Goal: Task Accomplishment & Management: Manage account settings

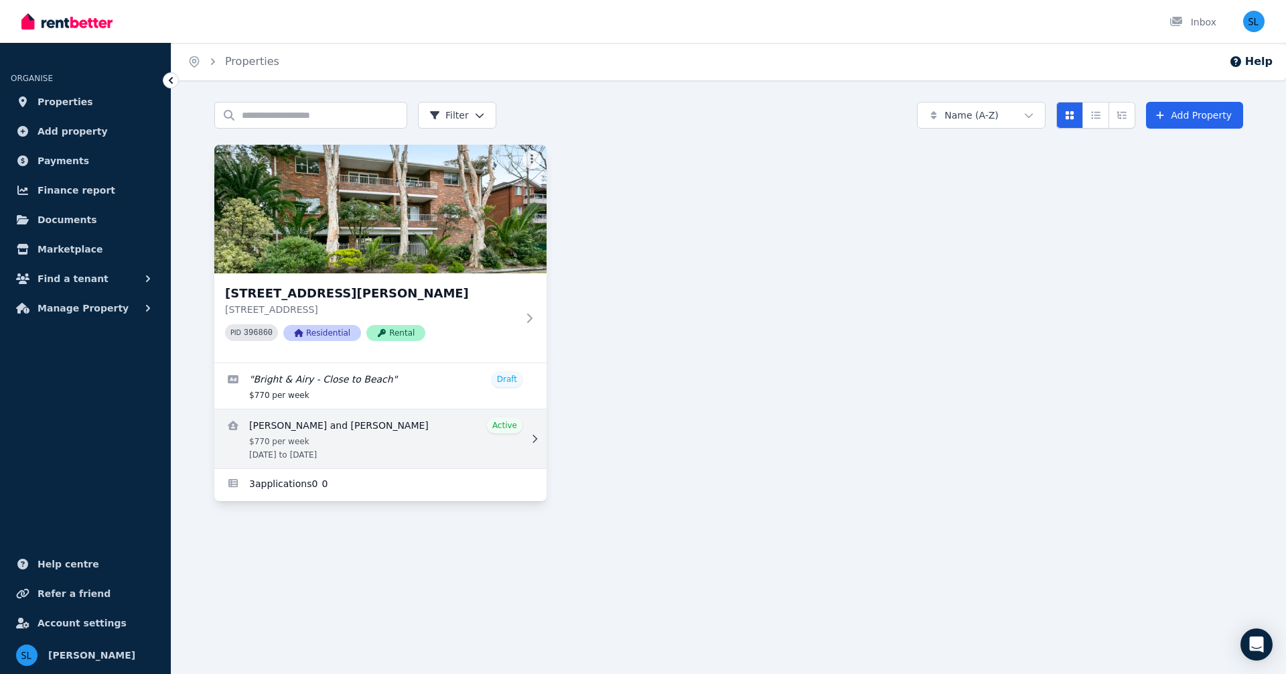
click at [316, 445] on link "View details for Brooke Barclay and Phoebe Chambers" at bounding box center [380, 438] width 332 height 59
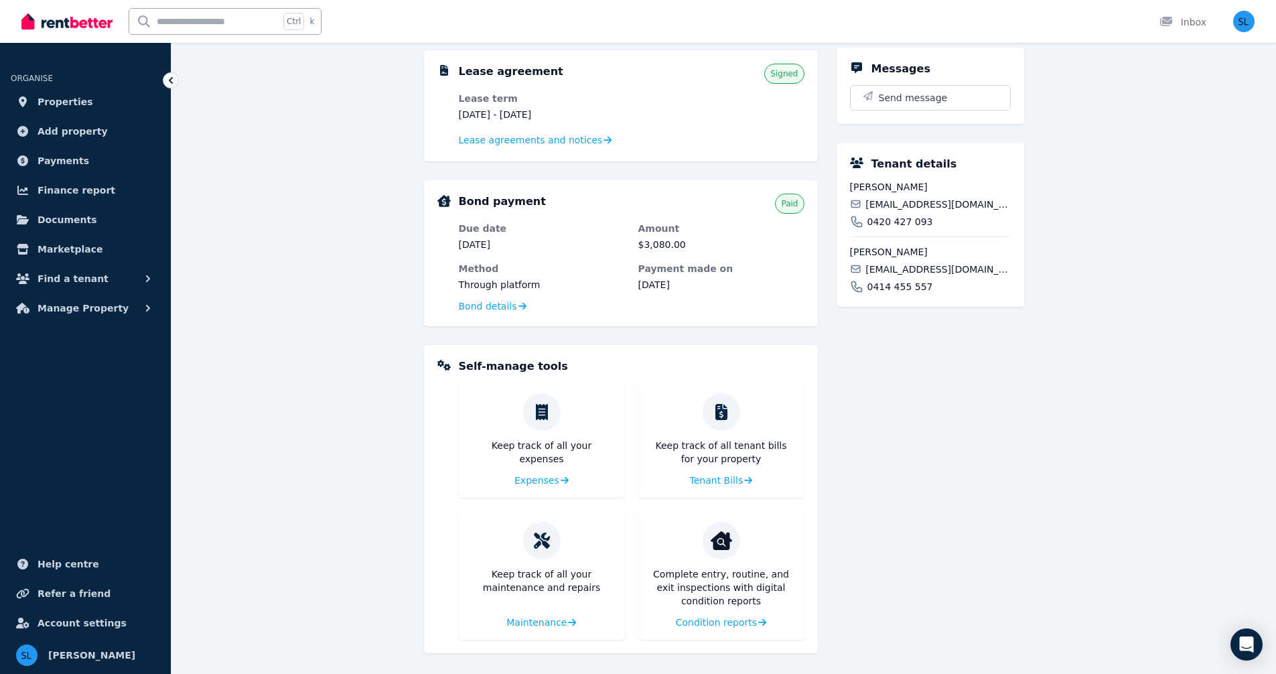
scroll to position [292, 0]
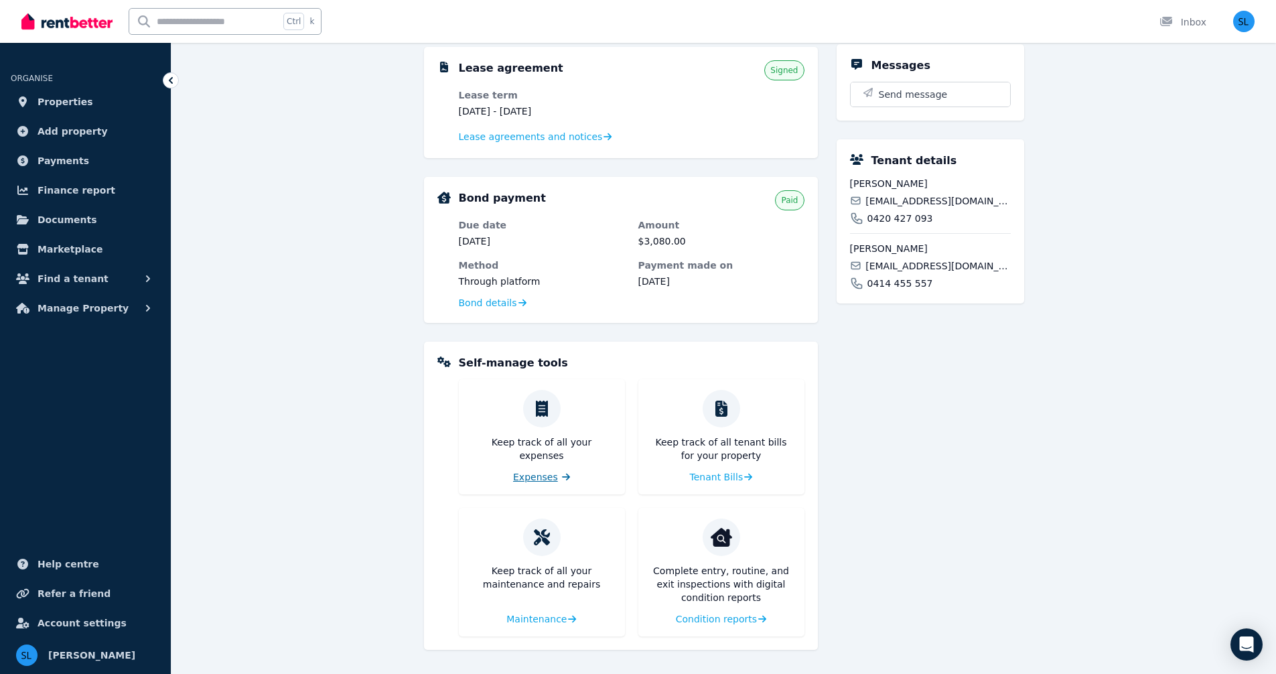
click at [542, 479] on span "Expenses" at bounding box center [535, 476] width 45 height 13
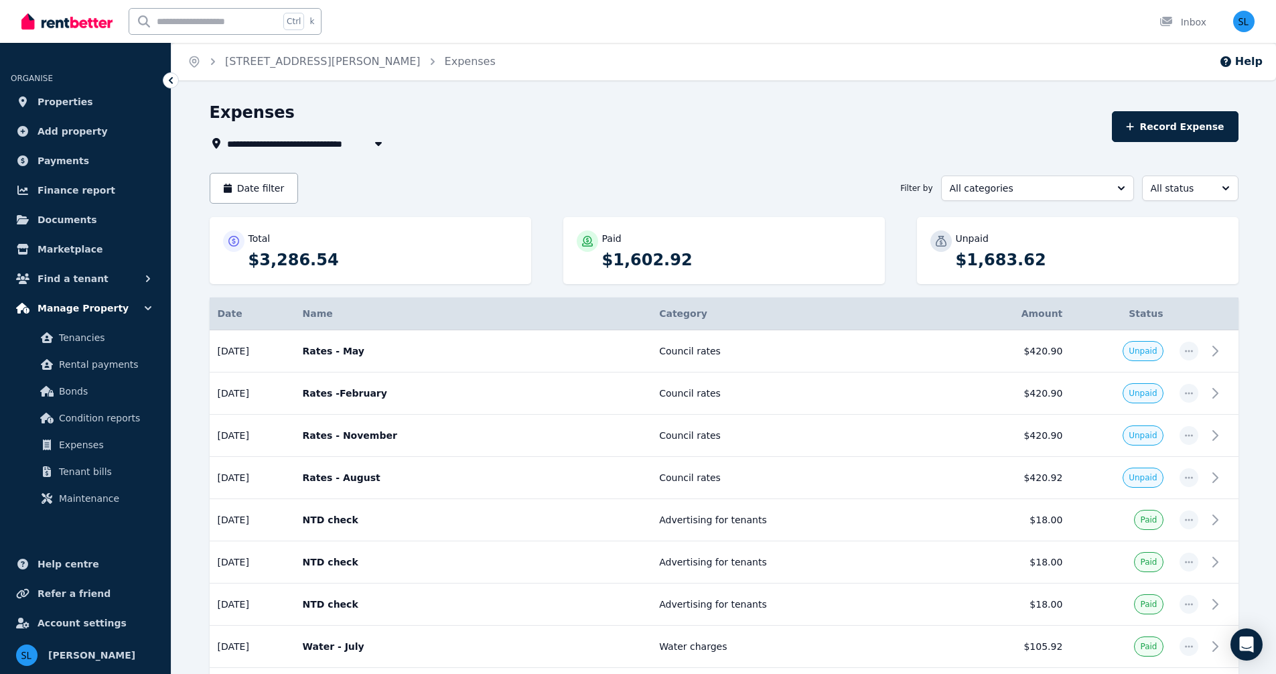
click at [148, 308] on icon "button" at bounding box center [147, 307] width 13 height 13
click at [76, 305] on span "Manage Property" at bounding box center [83, 308] width 91 height 16
click at [85, 340] on span "Tenancies" at bounding box center [104, 337] width 90 height 16
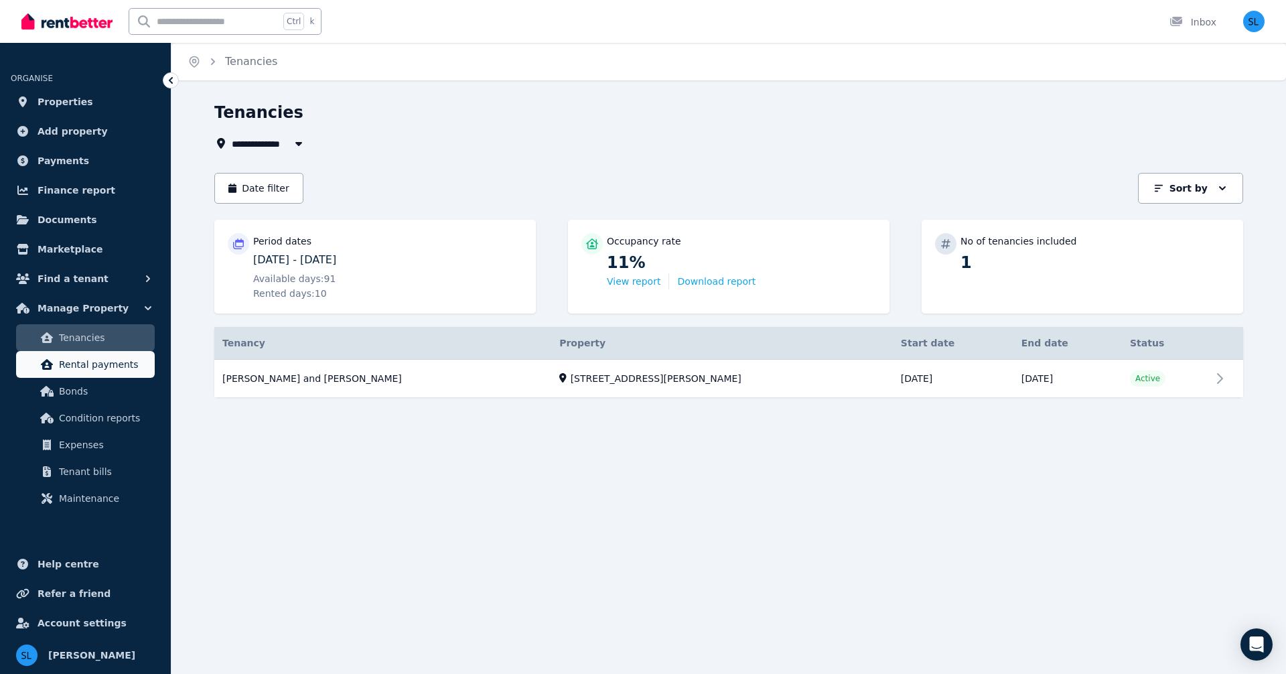
click at [78, 368] on span "Rental payments" at bounding box center [104, 364] width 90 height 16
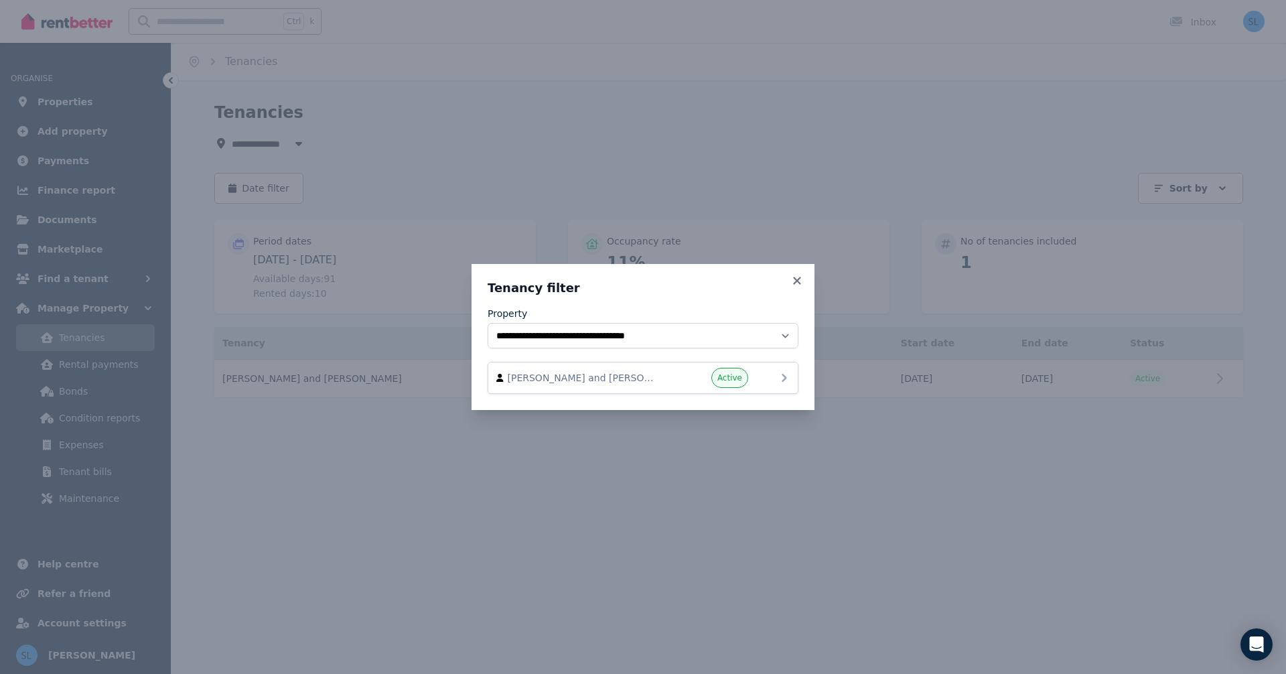
click at [587, 377] on span "[PERSON_NAME] and [PERSON_NAME]" at bounding box center [584, 377] width 153 height 13
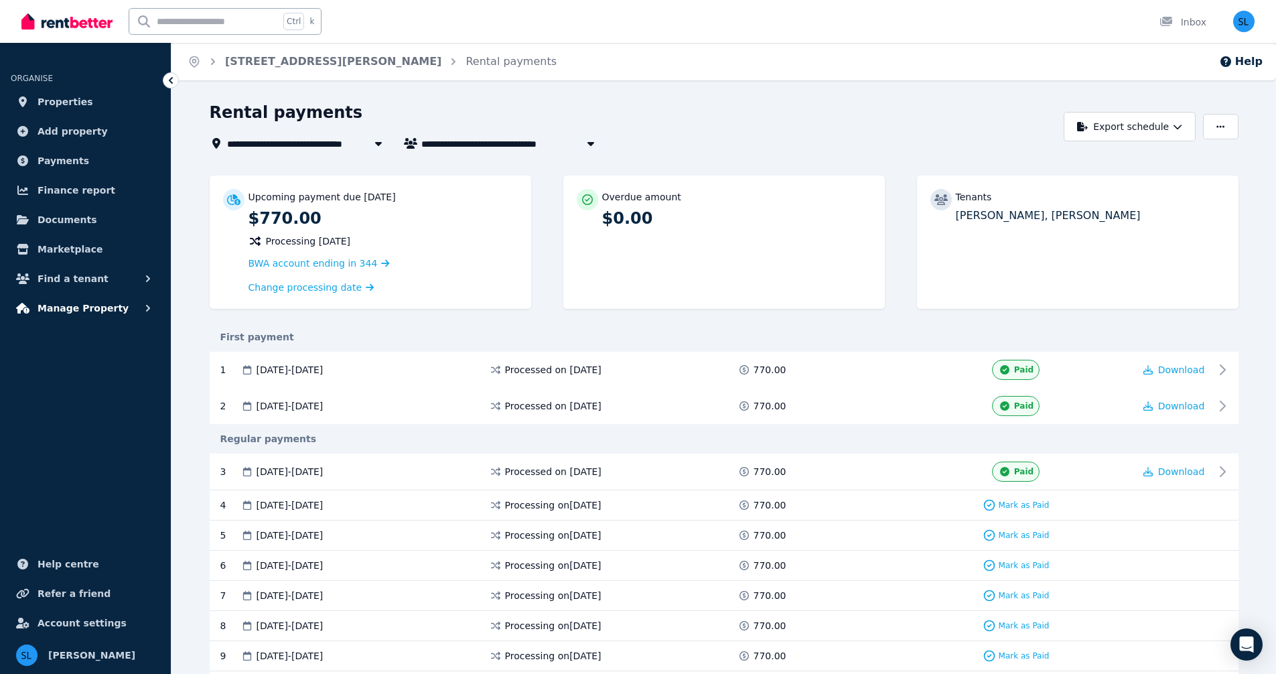
click at [147, 308] on icon "button" at bounding box center [147, 307] width 13 height 13
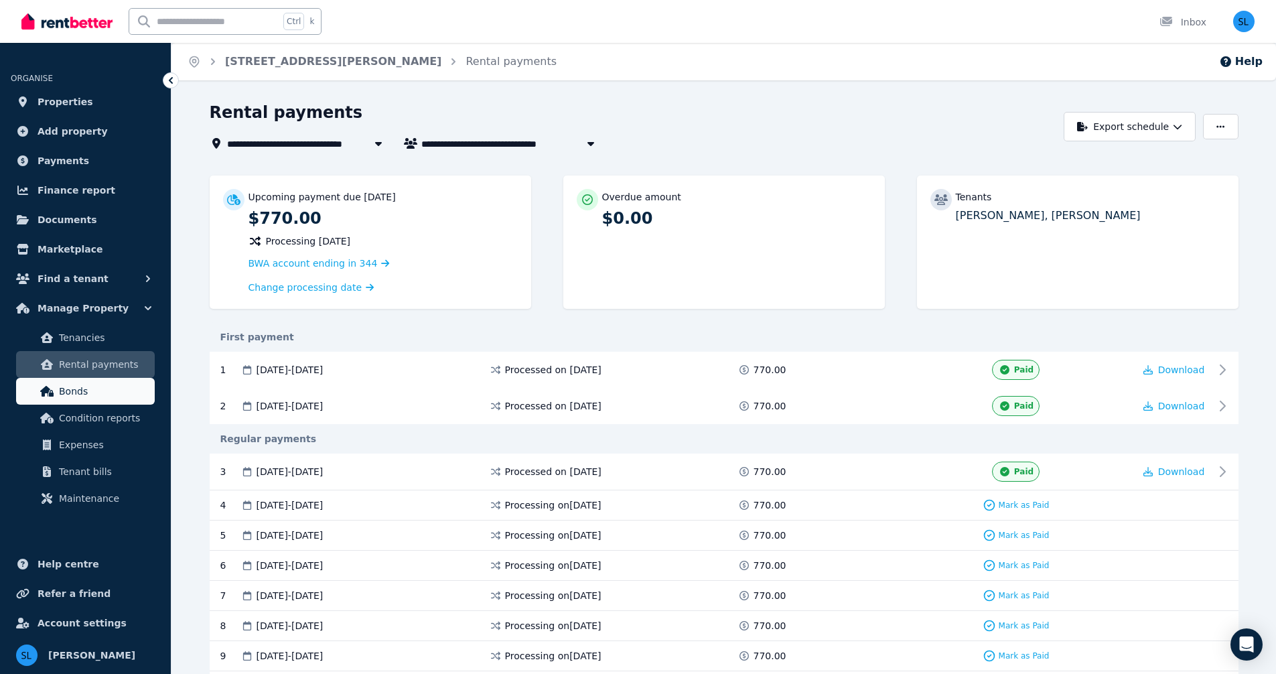
click at [82, 390] on span "Bonds" at bounding box center [104, 391] width 90 height 16
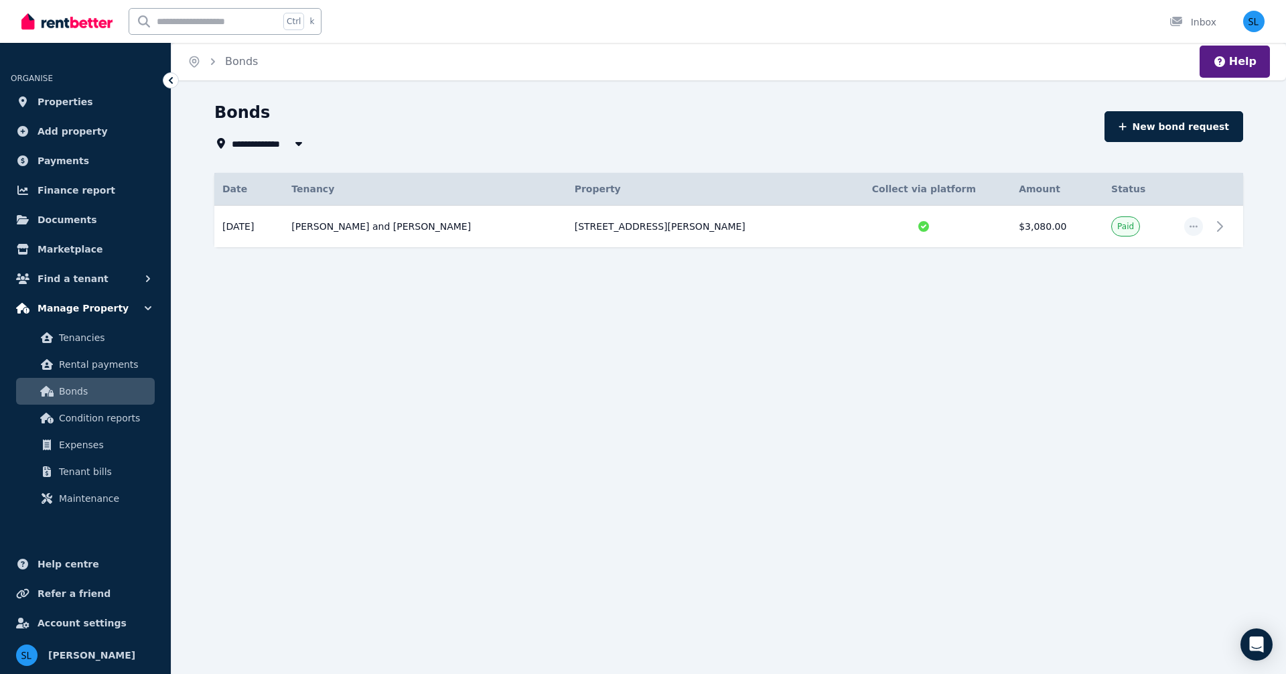
click at [74, 304] on span "Manage Property" at bounding box center [83, 308] width 91 height 16
